Goal: Task Accomplishment & Management: Manage account settings

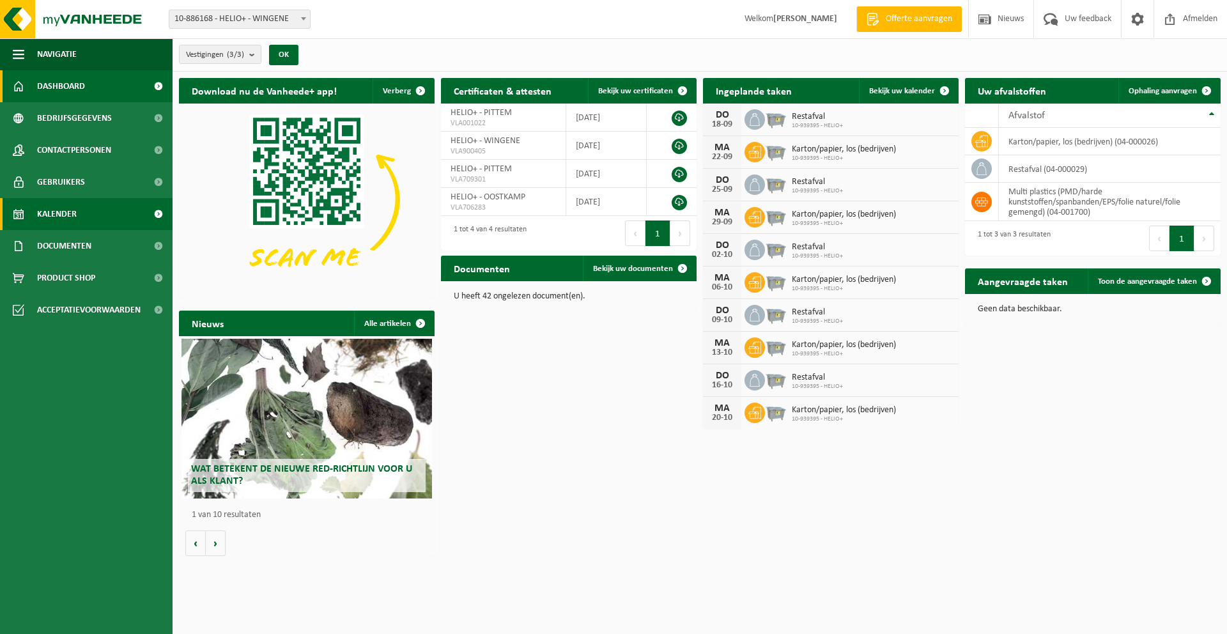
click at [77, 218] on link "Kalender" at bounding box center [86, 214] width 173 height 32
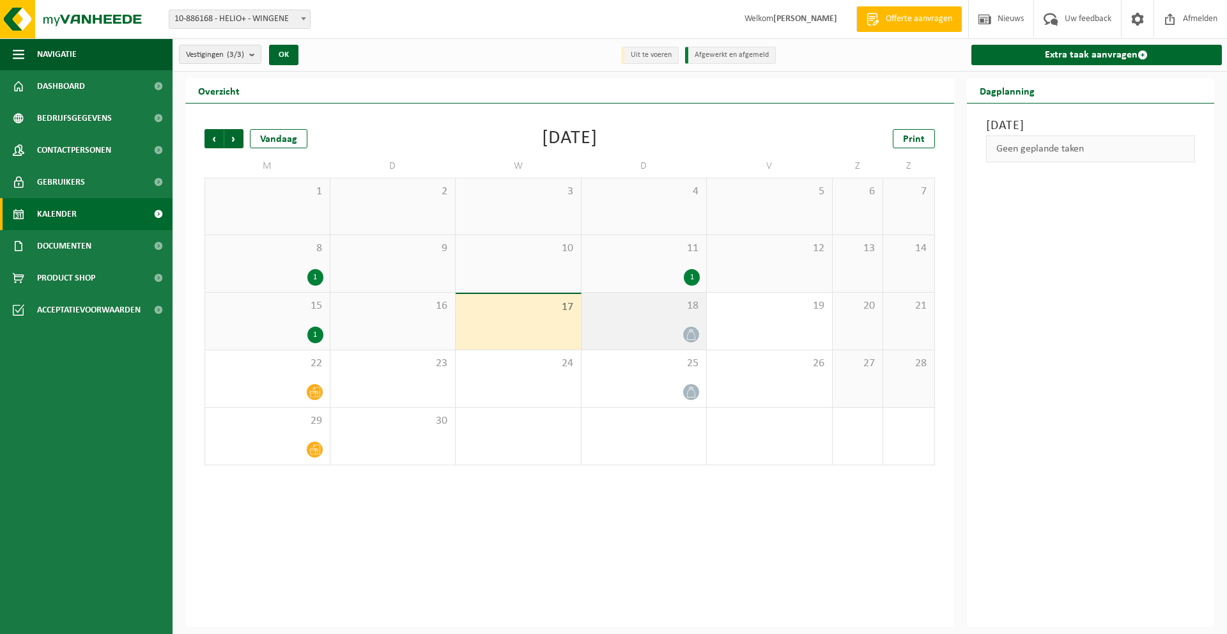
click at [688, 336] on icon at bounding box center [691, 334] width 11 height 11
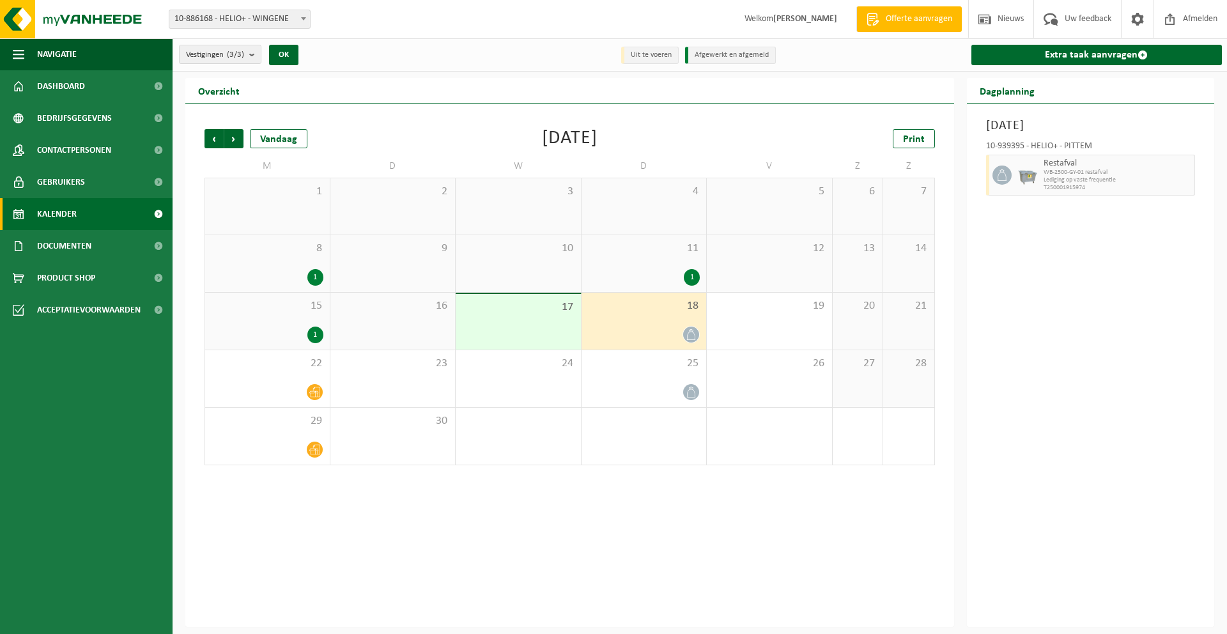
click at [1147, 176] on span "Lediging op vaste frequentie" at bounding box center [1118, 180] width 148 height 8
drag, startPoint x: 1168, startPoint y: 174, endPoint x: 1160, endPoint y: 174, distance: 8.3
click at [1166, 174] on span "WB-2500-GY-01 restafval" at bounding box center [1118, 173] width 148 height 8
drag, startPoint x: 994, startPoint y: 128, endPoint x: 1126, endPoint y: 172, distance: 139.2
click at [1126, 172] on div "[DATE] 10-939395 - HELIO+ - PITTEM Restafval WB-2500-GY-01 restafval Lediging o…" at bounding box center [1091, 365] width 248 height 523
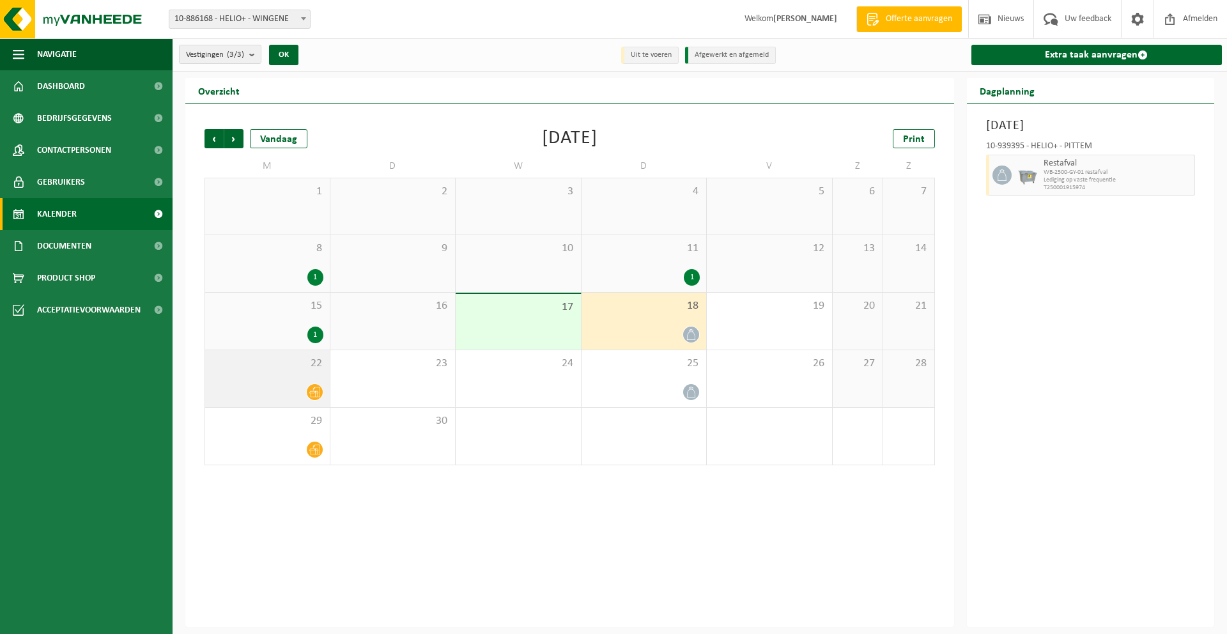
click at [308, 394] on span at bounding box center [315, 392] width 16 height 16
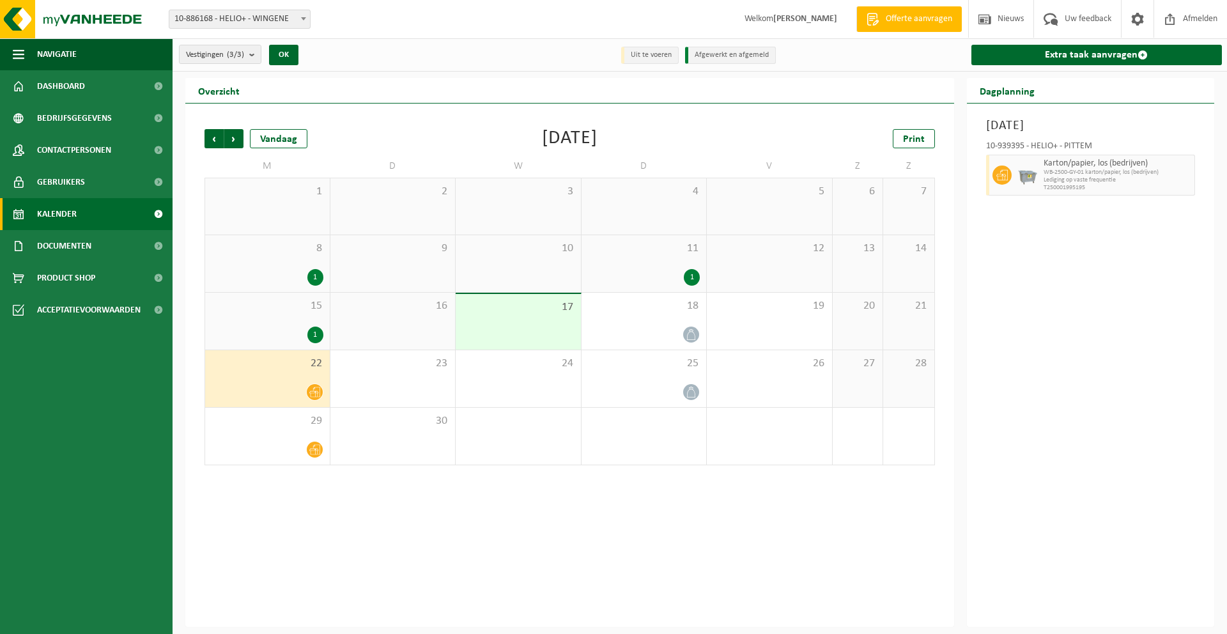
click at [311, 389] on icon at bounding box center [314, 392] width 11 height 11
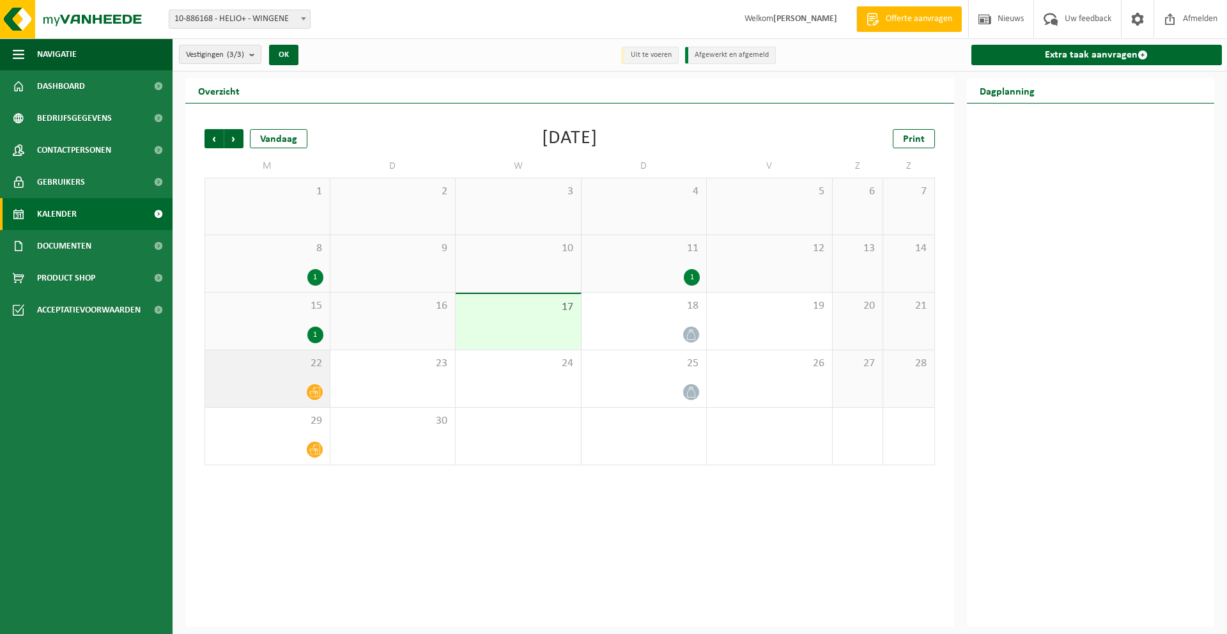
click at [312, 385] on span at bounding box center [315, 392] width 16 height 16
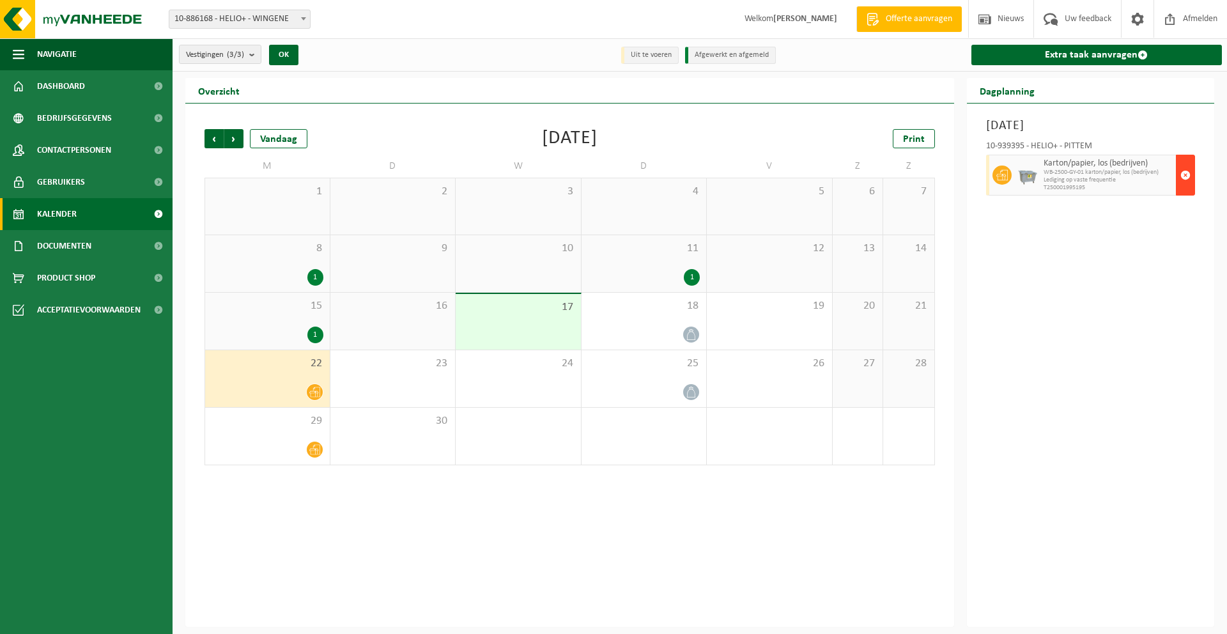
click at [1178, 173] on button "button" at bounding box center [1185, 175] width 19 height 41
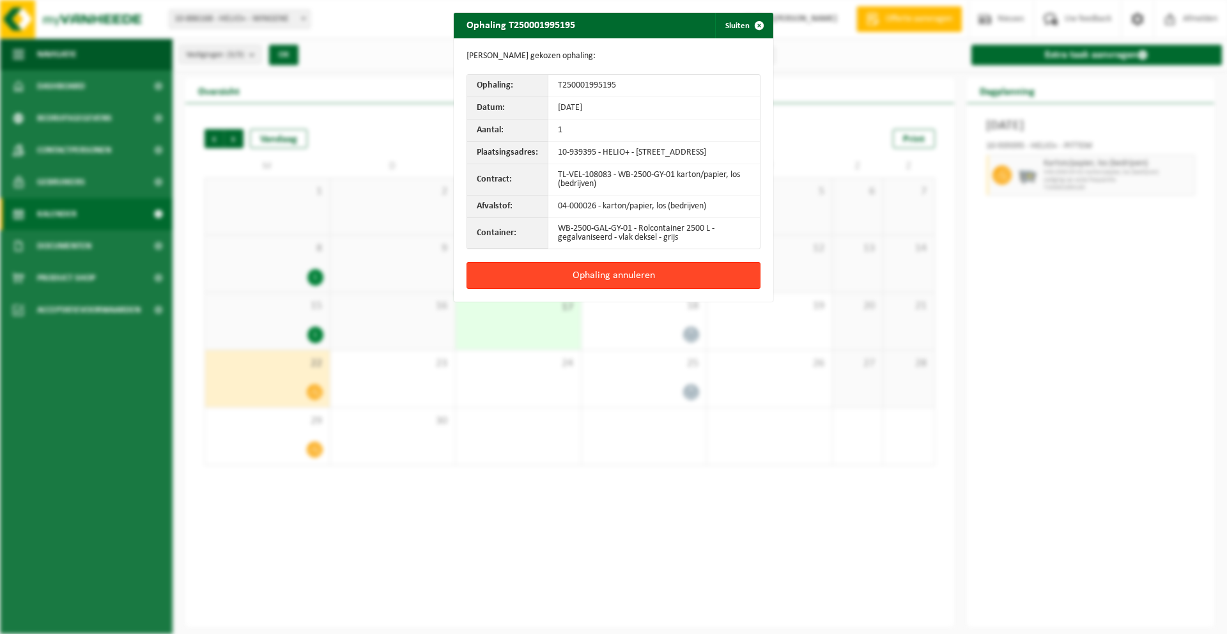
click at [615, 289] on button "Ophaling annuleren" at bounding box center [614, 275] width 294 height 27
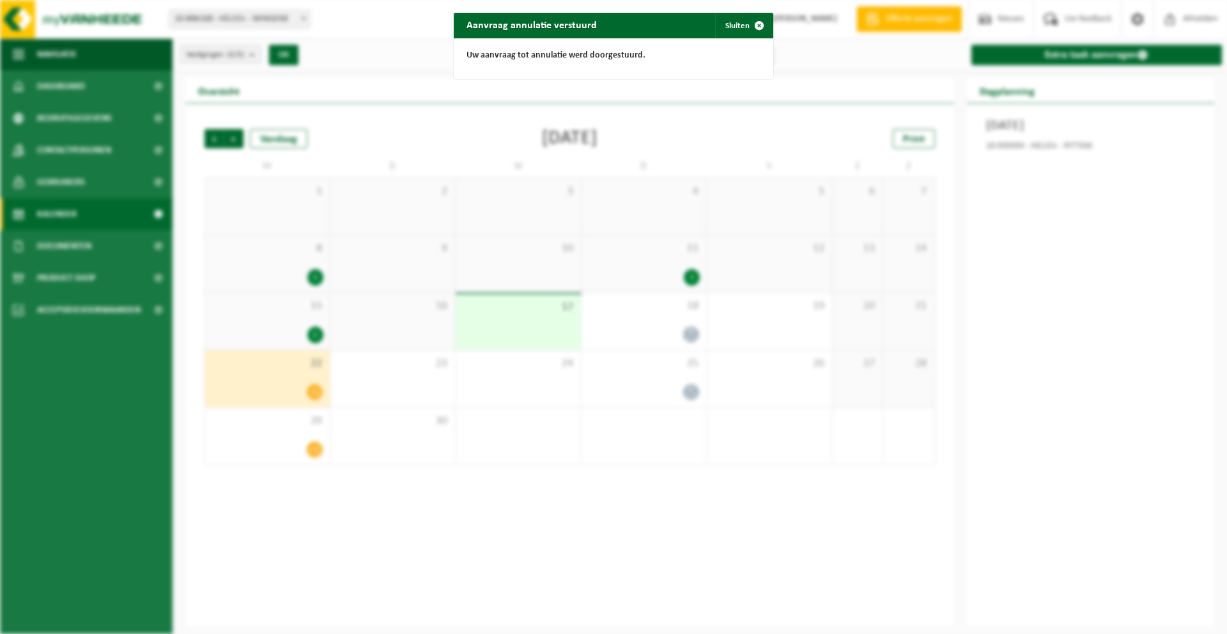
click at [702, 13] on div "Aanvraag annulatie verstuurd Sluiten" at bounding box center [614, 26] width 320 height 26
click at [746, 26] on span "button" at bounding box center [759, 26] width 26 height 26
